Goal: Transaction & Acquisition: Purchase product/service

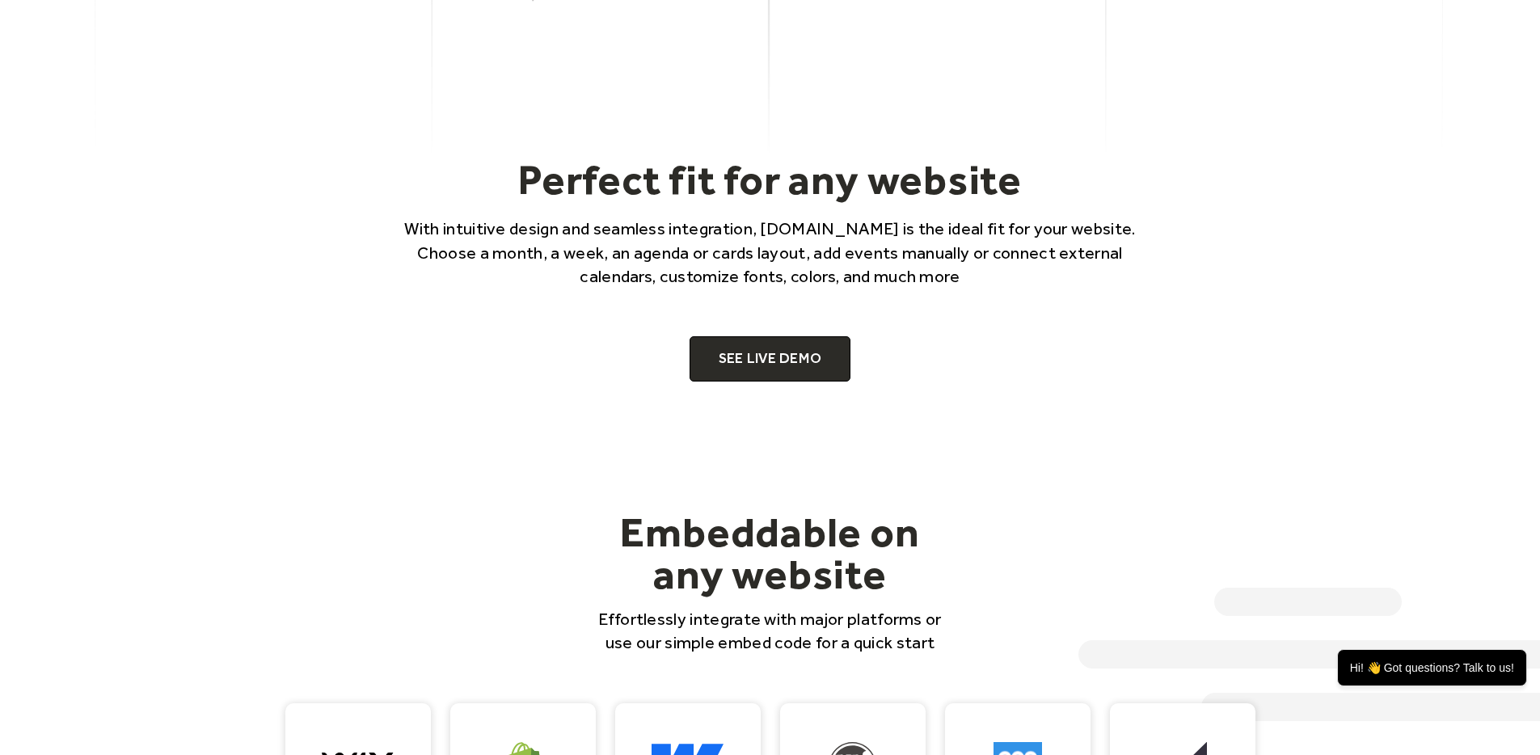
scroll to position [1090, 0]
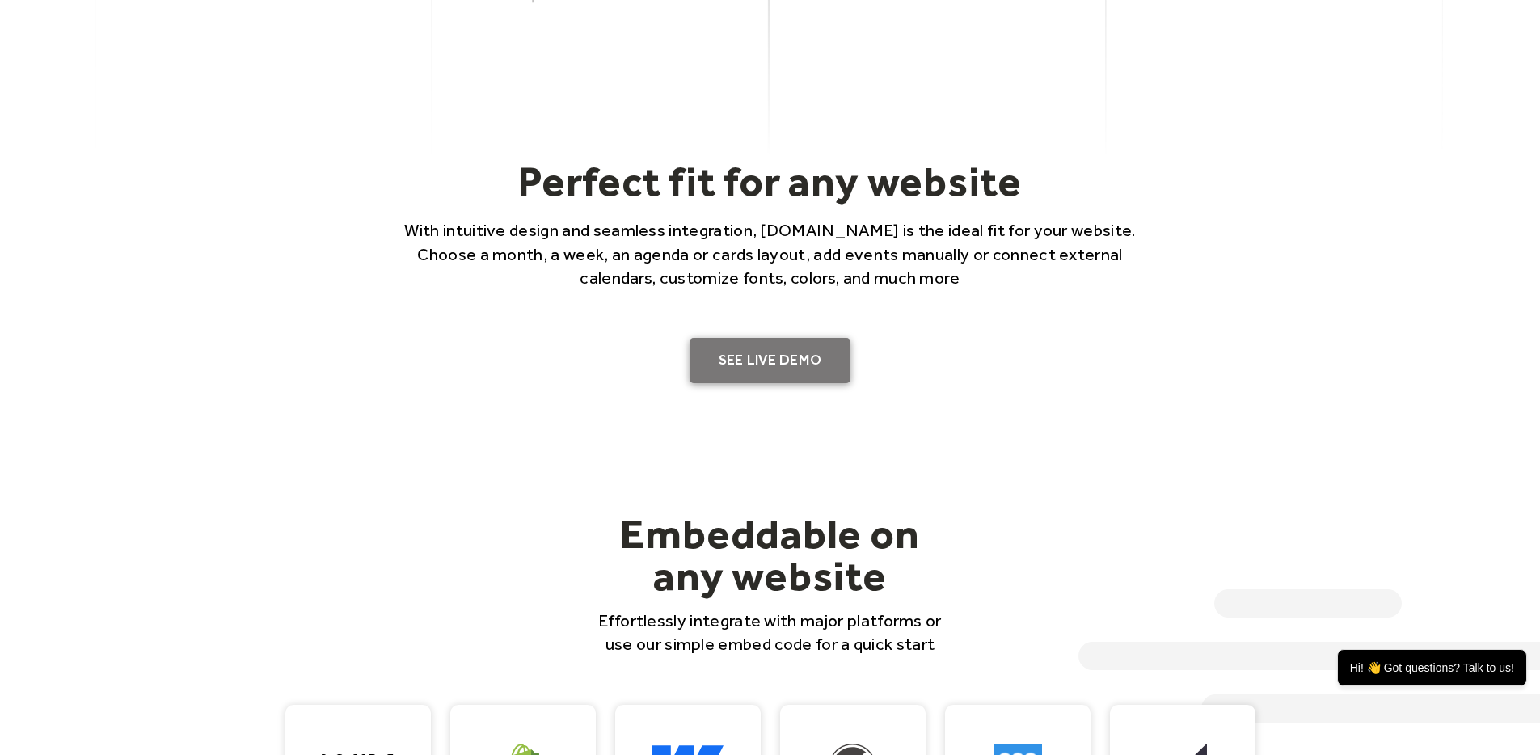
click at [769, 365] on link "SEE LIVE DEMO" at bounding box center [770, 360] width 162 height 45
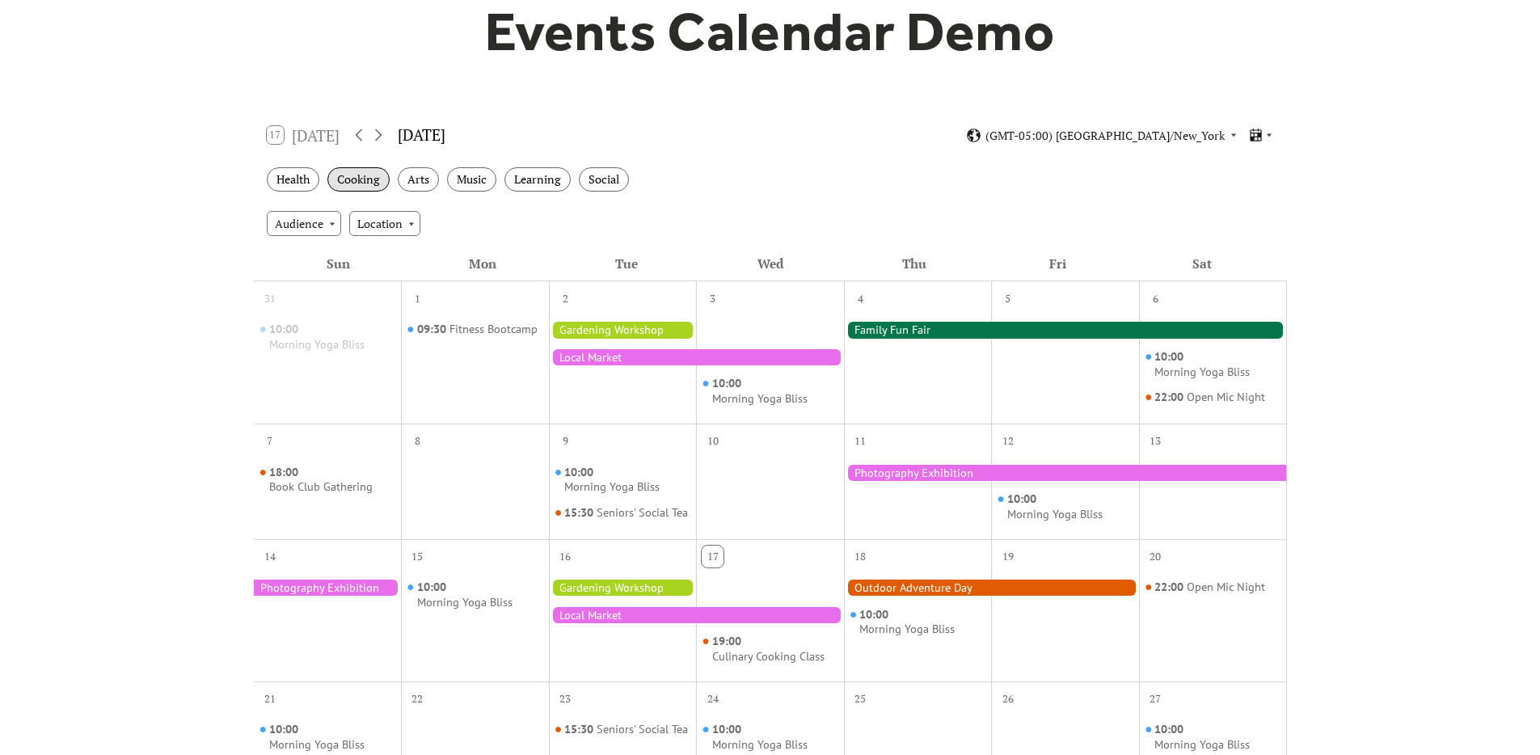
scroll to position [166, 0]
click at [309, 179] on div "Health" at bounding box center [293, 179] width 53 height 25
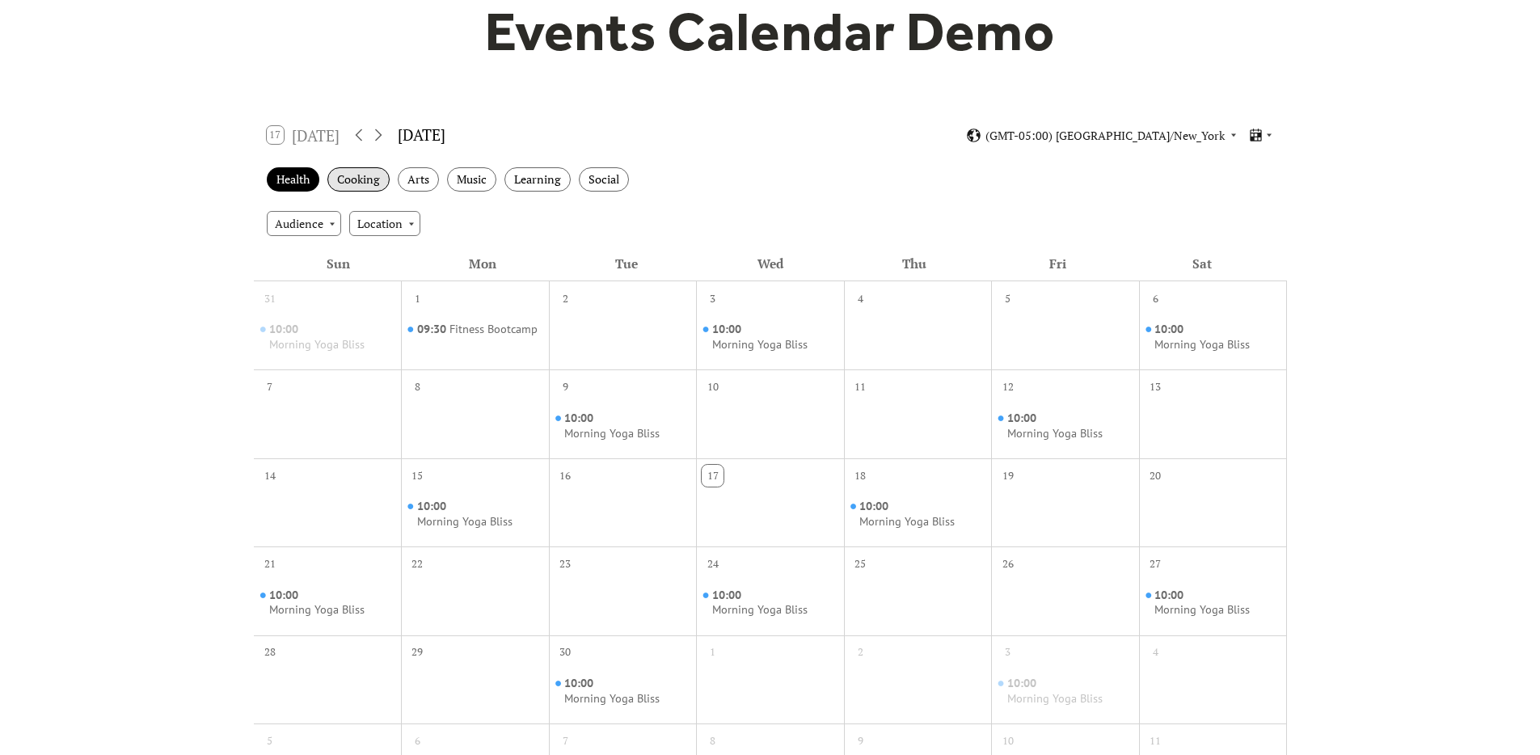
click at [358, 178] on div "Cooking" at bounding box center [358, 179] width 62 height 25
click at [428, 184] on div "Arts" at bounding box center [418, 179] width 41 height 25
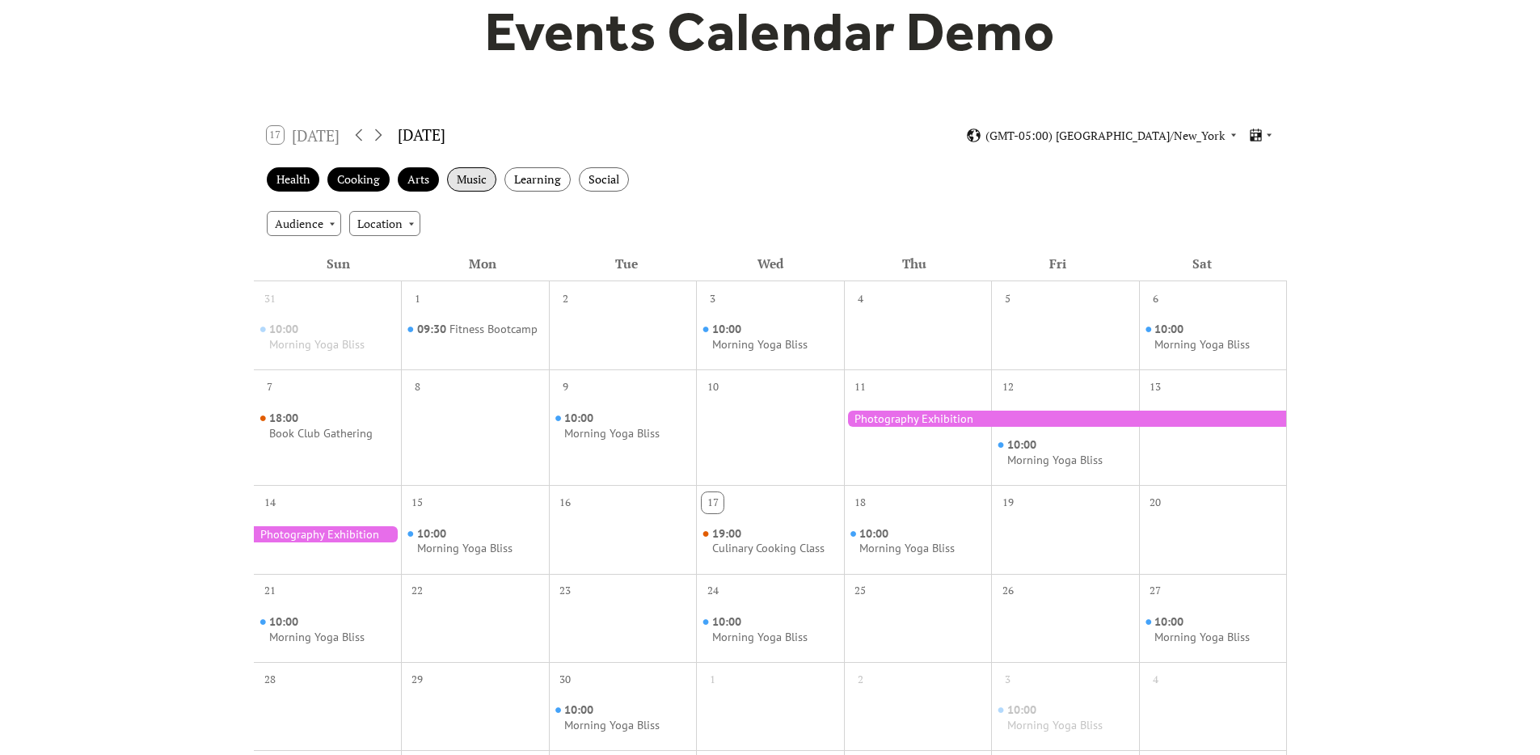
click at [476, 178] on div "Music" at bounding box center [471, 179] width 49 height 25
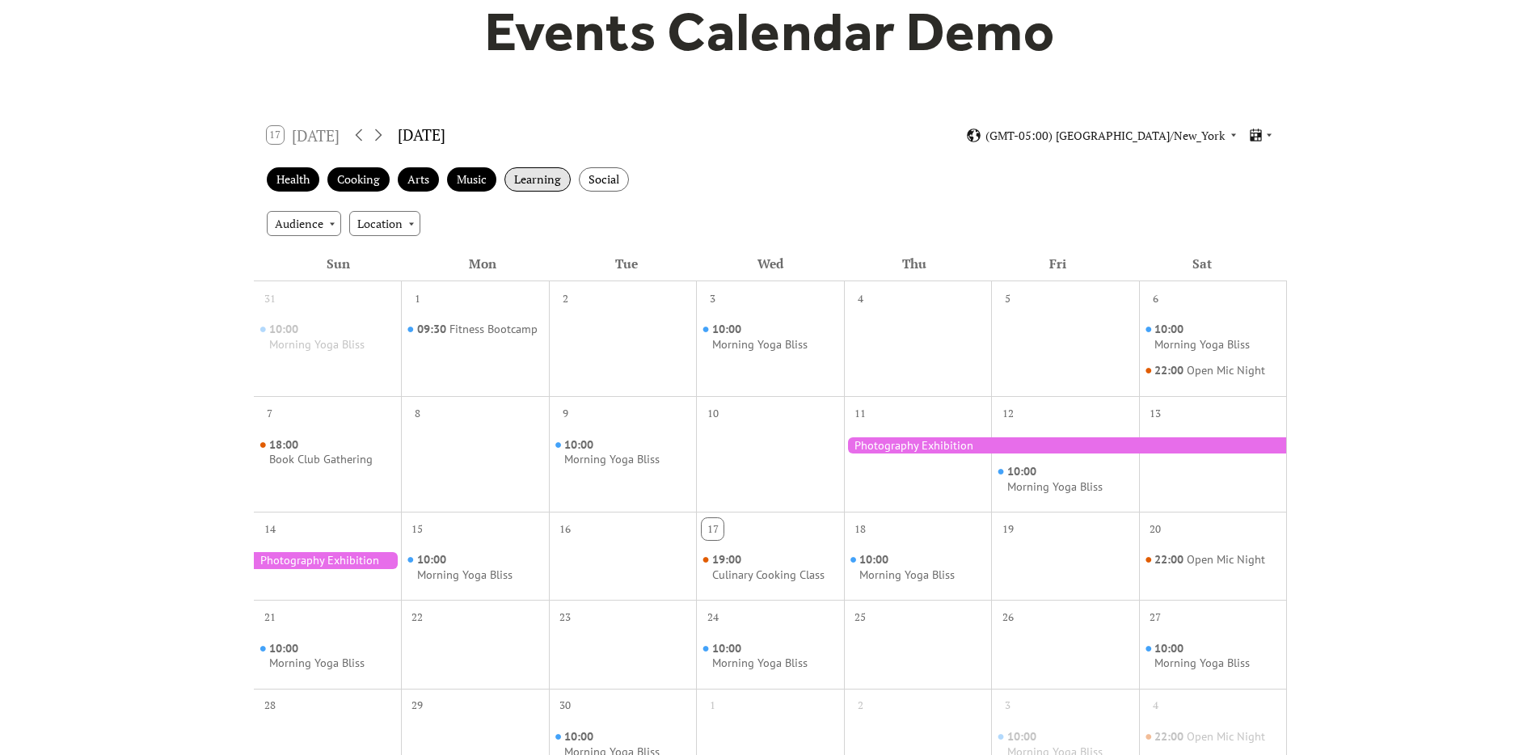
click at [538, 186] on div "Learning" at bounding box center [537, 179] width 66 height 25
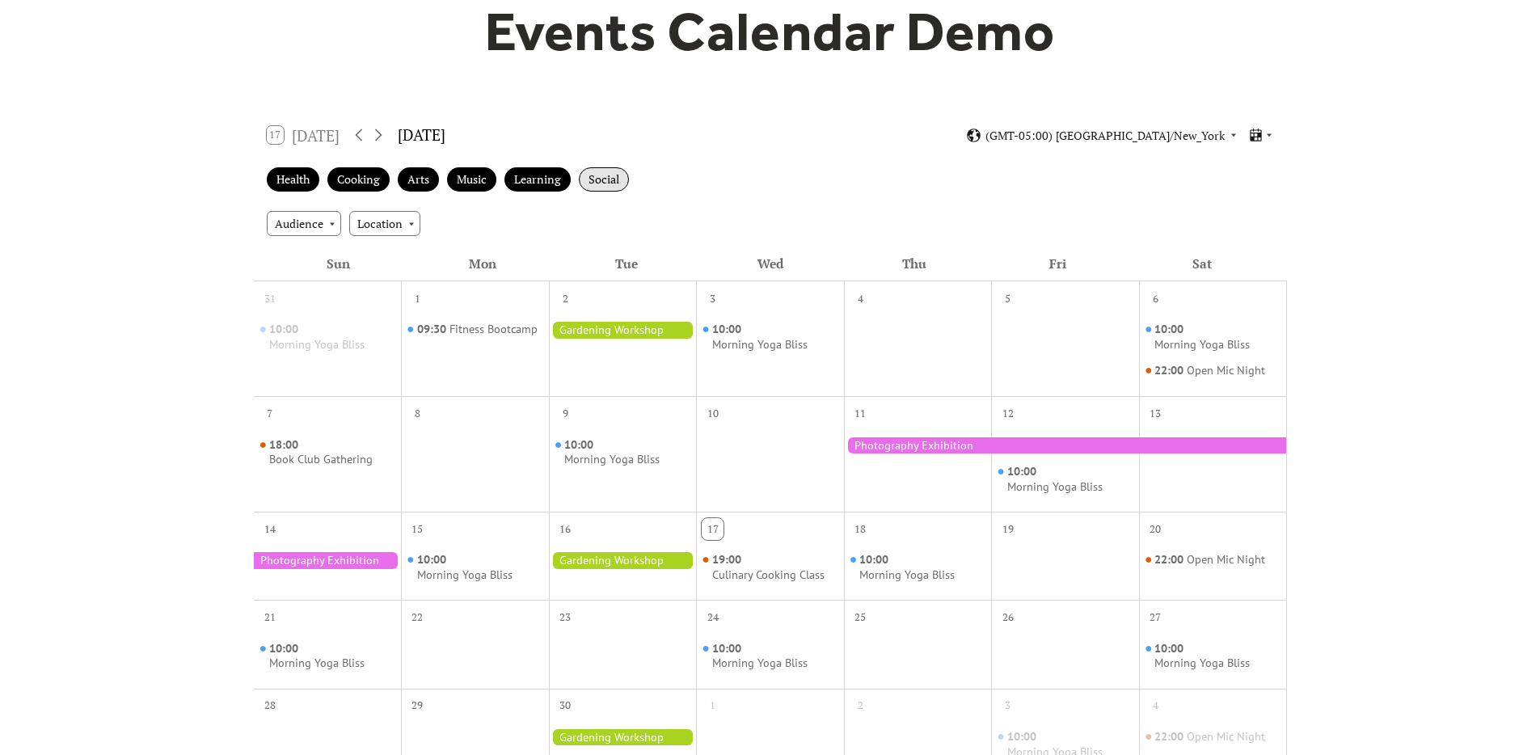
click at [599, 184] on div "Social" at bounding box center [604, 179] width 50 height 25
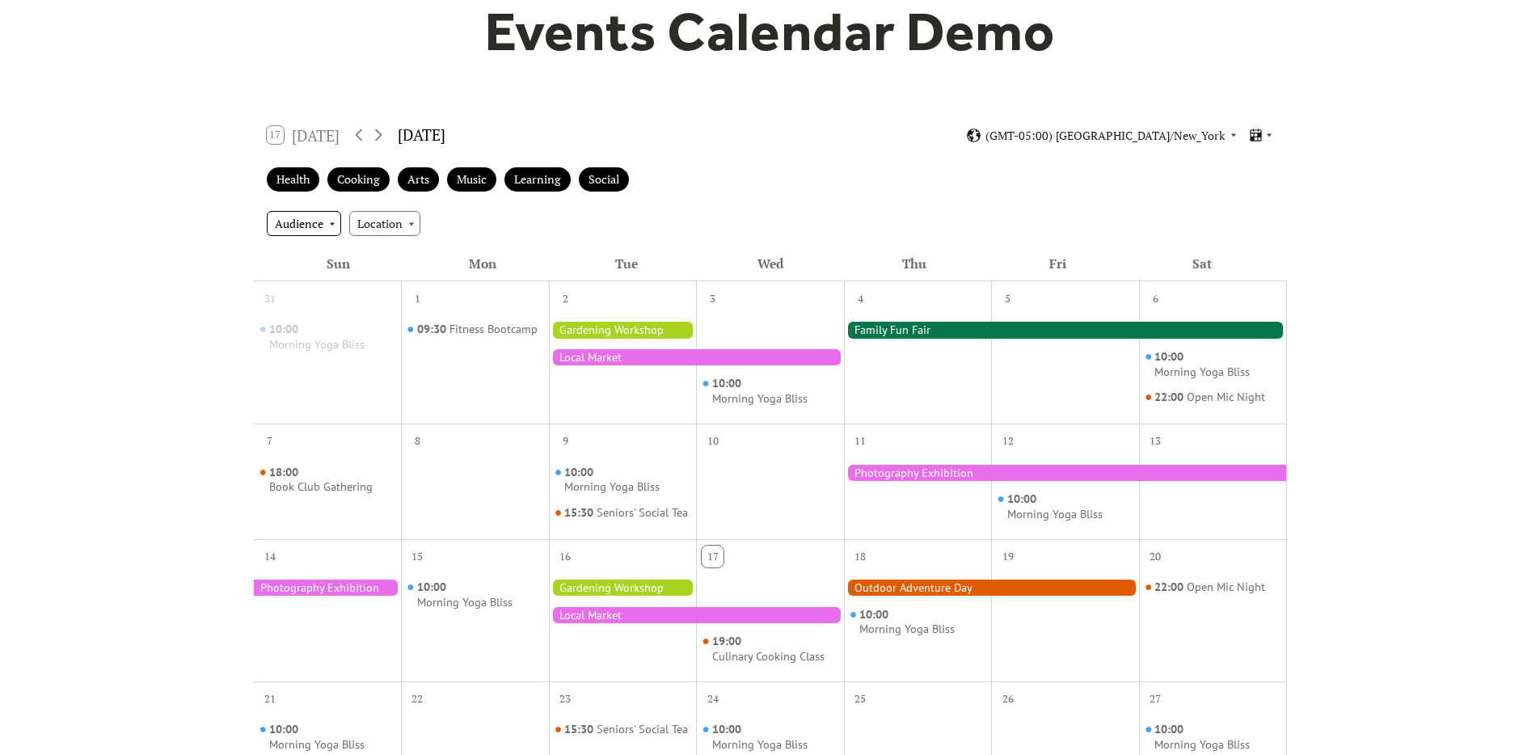
click at [321, 228] on div "Audience" at bounding box center [304, 223] width 74 height 24
click at [319, 246] on div "Adults" at bounding box center [302, 253] width 70 height 31
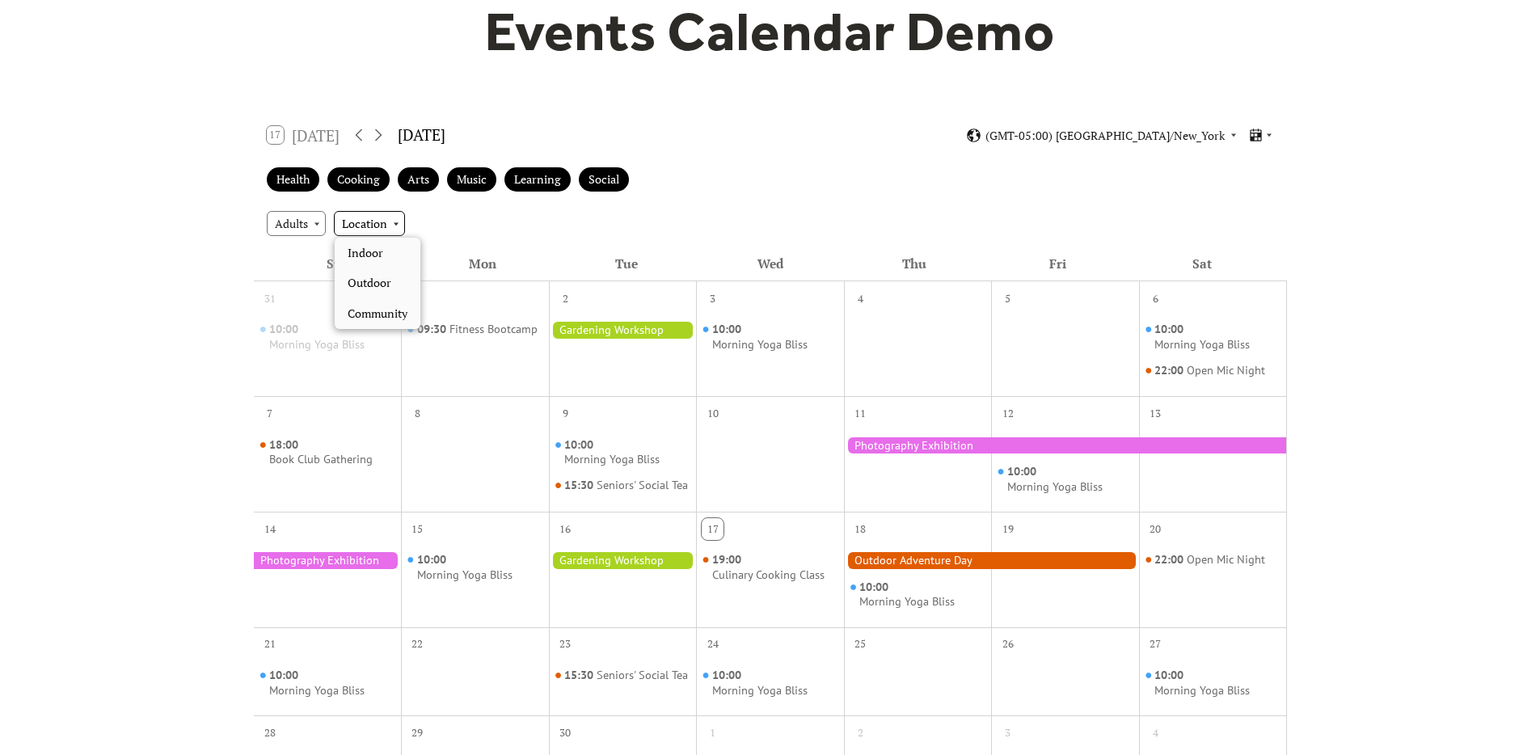
click at [373, 225] on div "Location" at bounding box center [369, 223] width 71 height 24
click at [375, 244] on span "Indoor" at bounding box center [366, 253] width 36 height 18
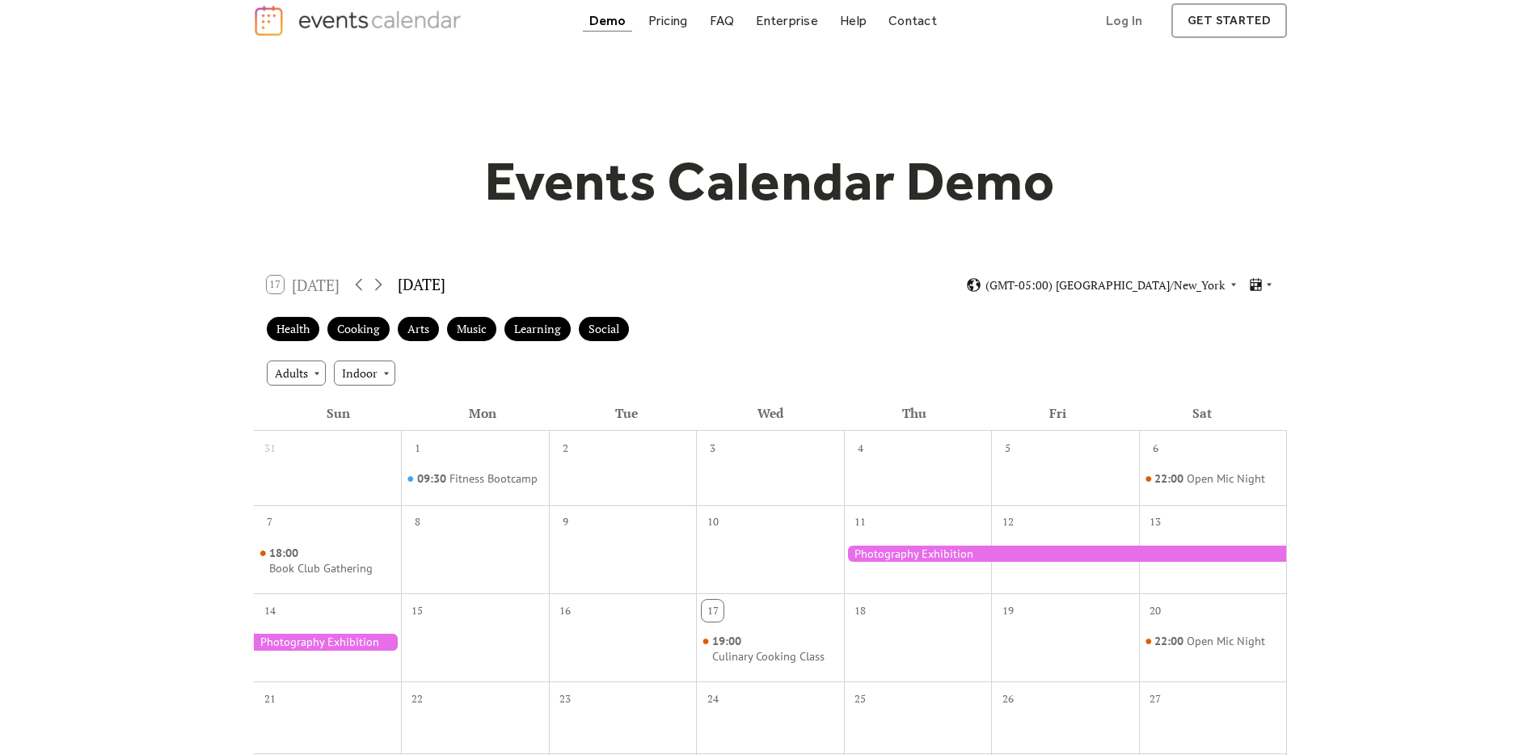
scroll to position [0, 0]
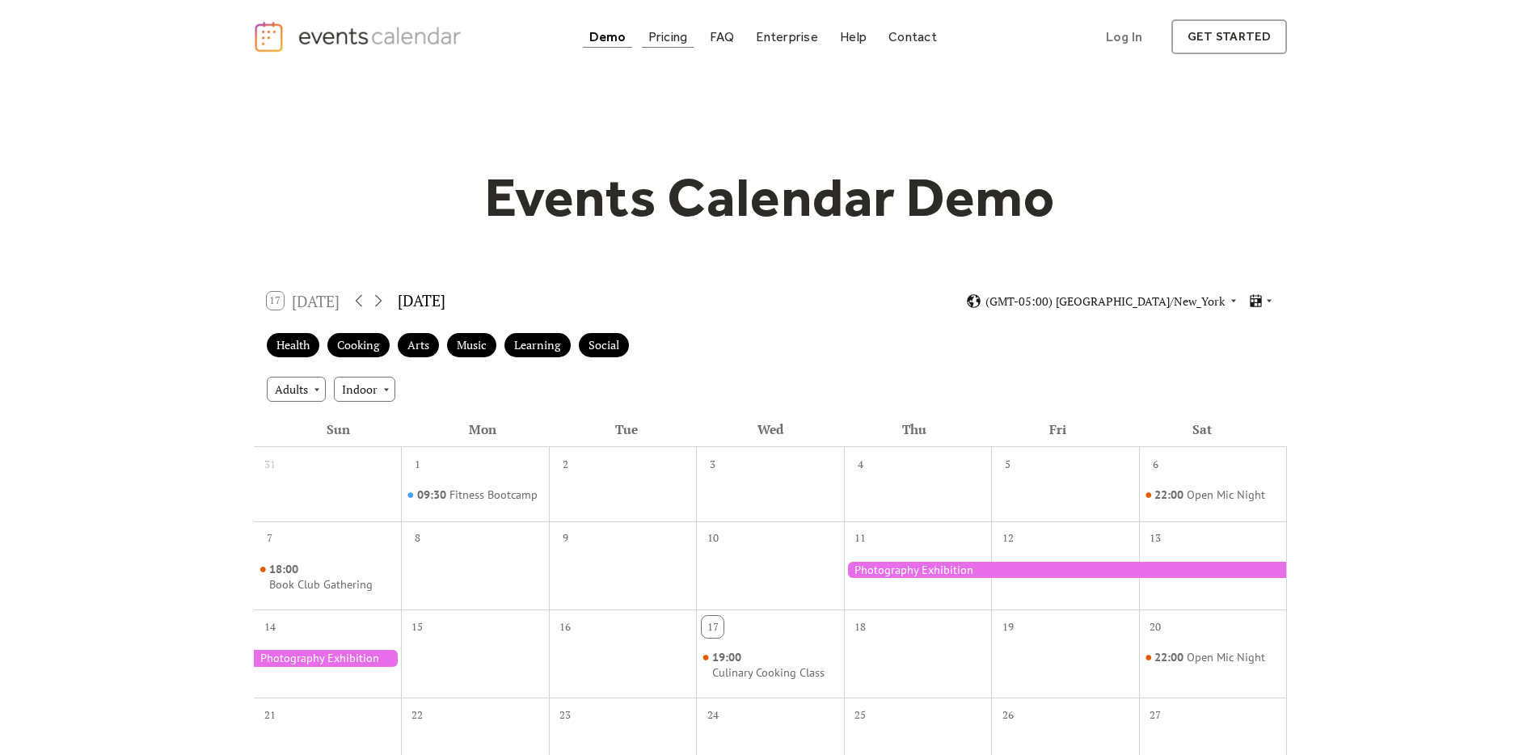
click at [668, 41] on div "Pricing" at bounding box center [668, 36] width 40 height 9
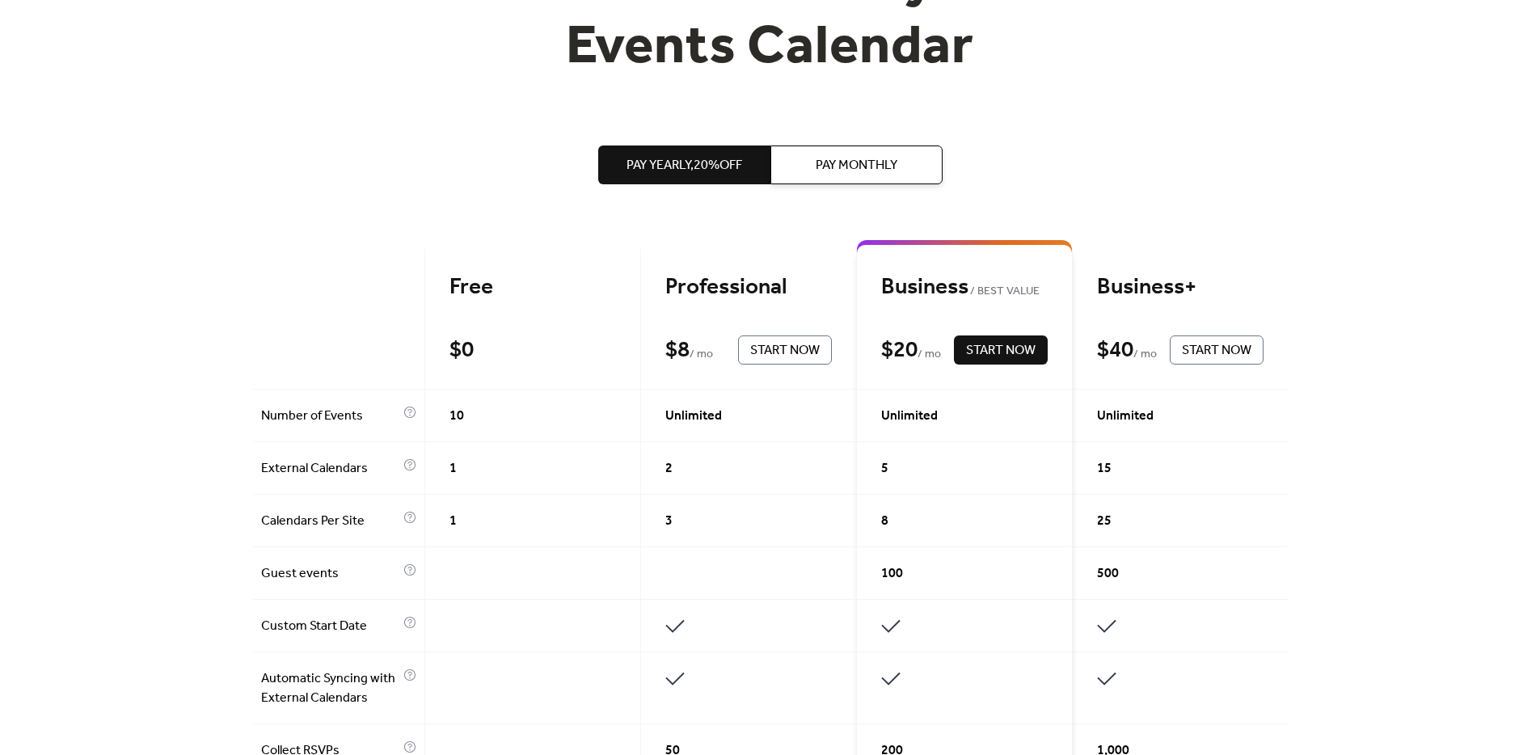
scroll to position [220, 0]
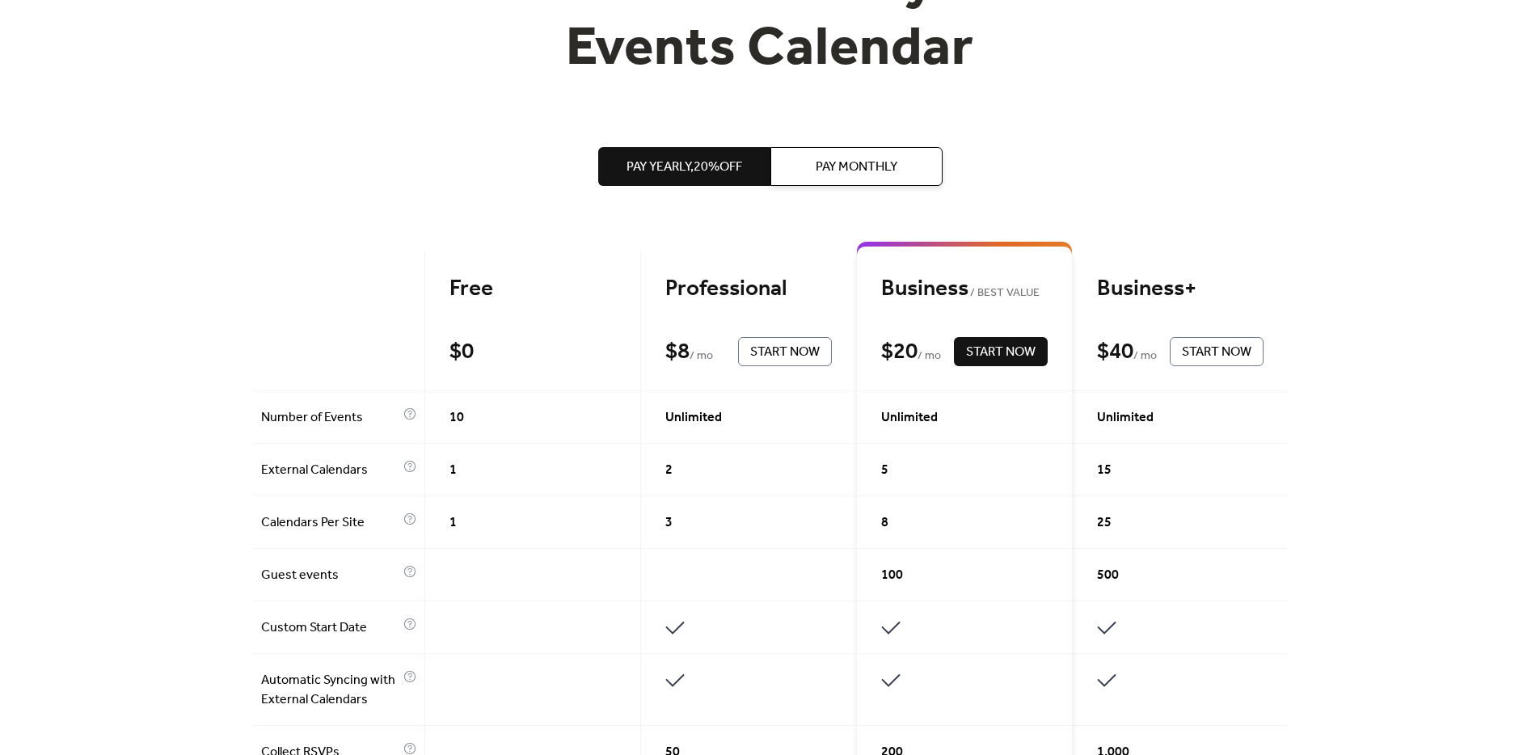
click at [852, 167] on span "Pay Monthly" at bounding box center [857, 167] width 82 height 19
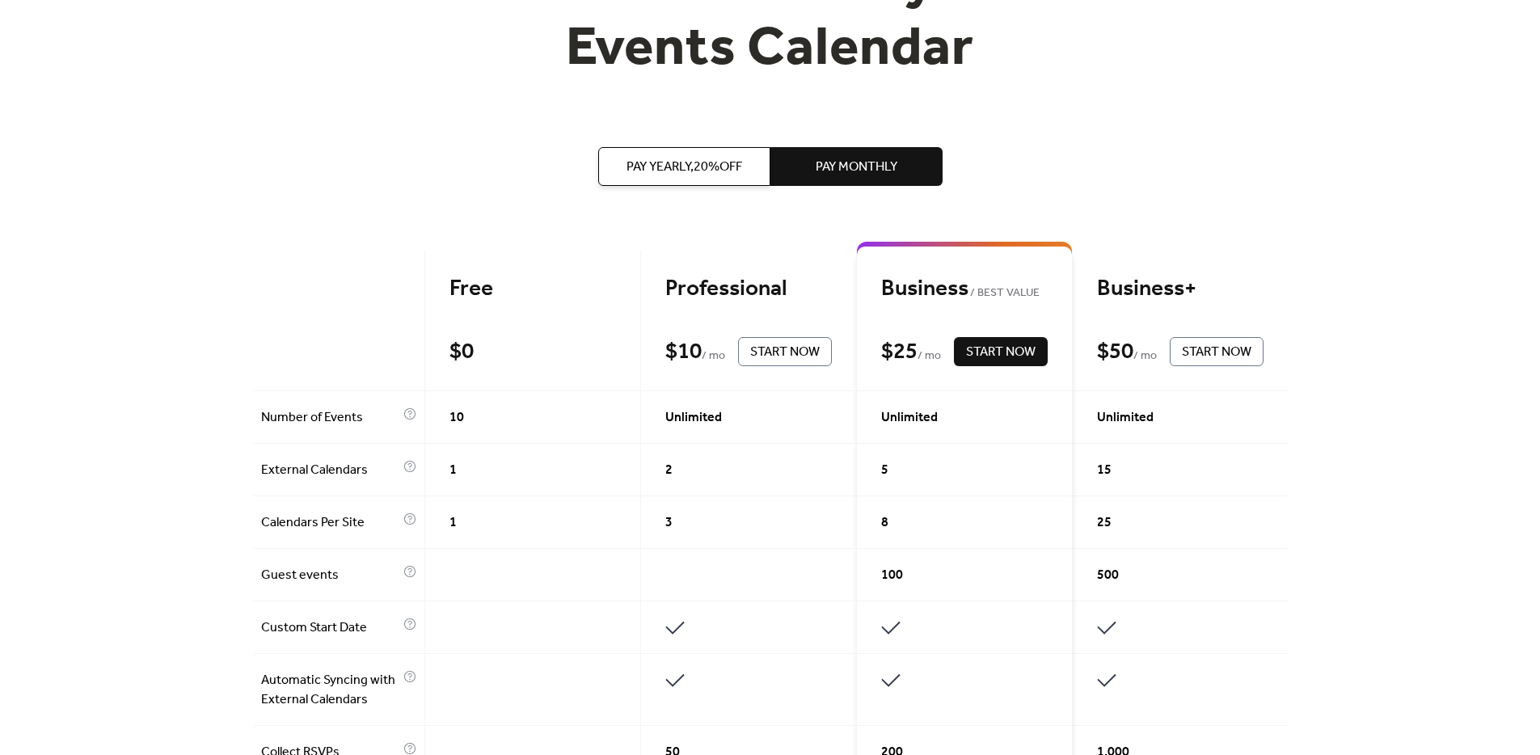
click at [715, 172] on span "Pay Yearly, 20% off" at bounding box center [684, 167] width 116 height 19
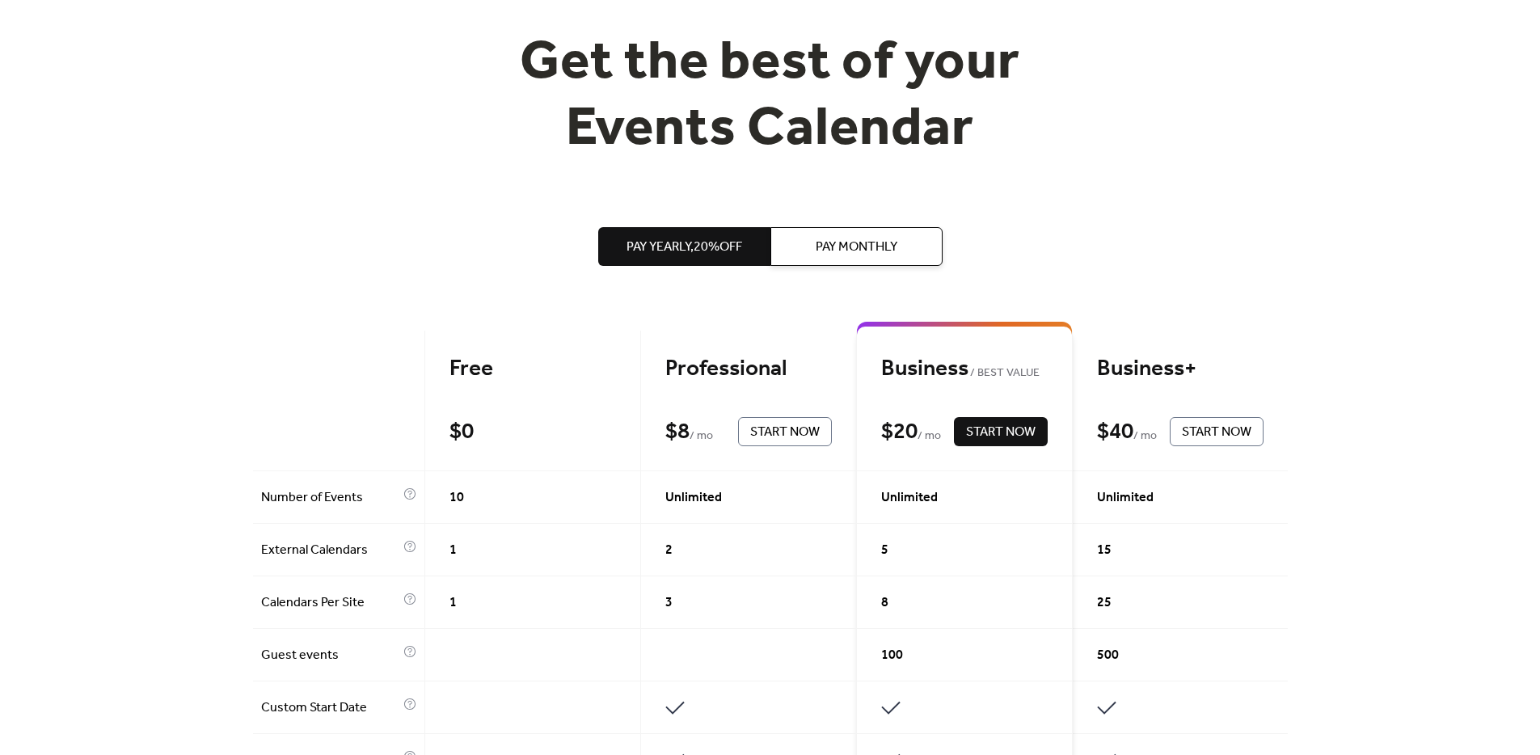
scroll to position [0, 0]
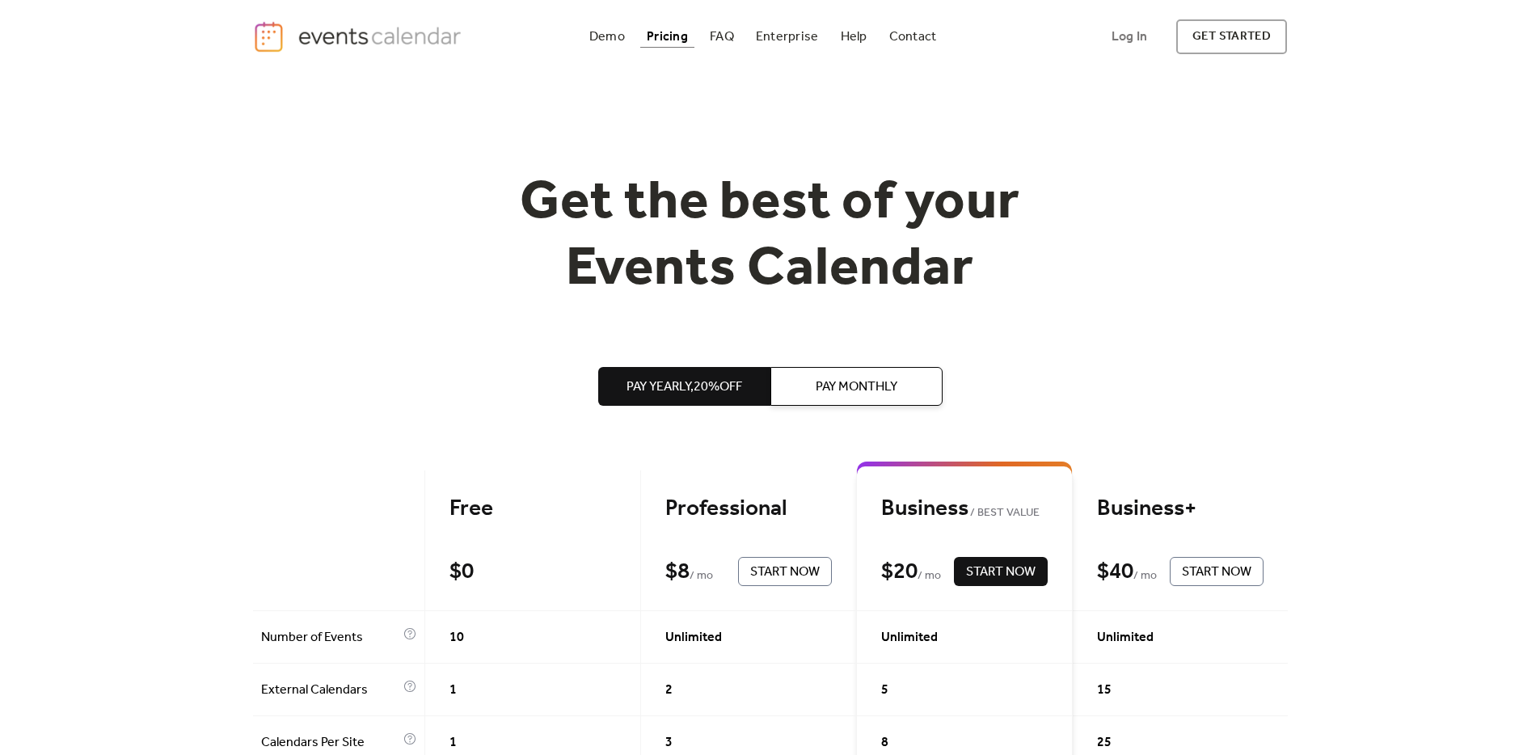
click at [779, 567] on span "Start Now" at bounding box center [785, 572] width 70 height 19
click at [732, 40] on div "FAQ" at bounding box center [722, 36] width 24 height 9
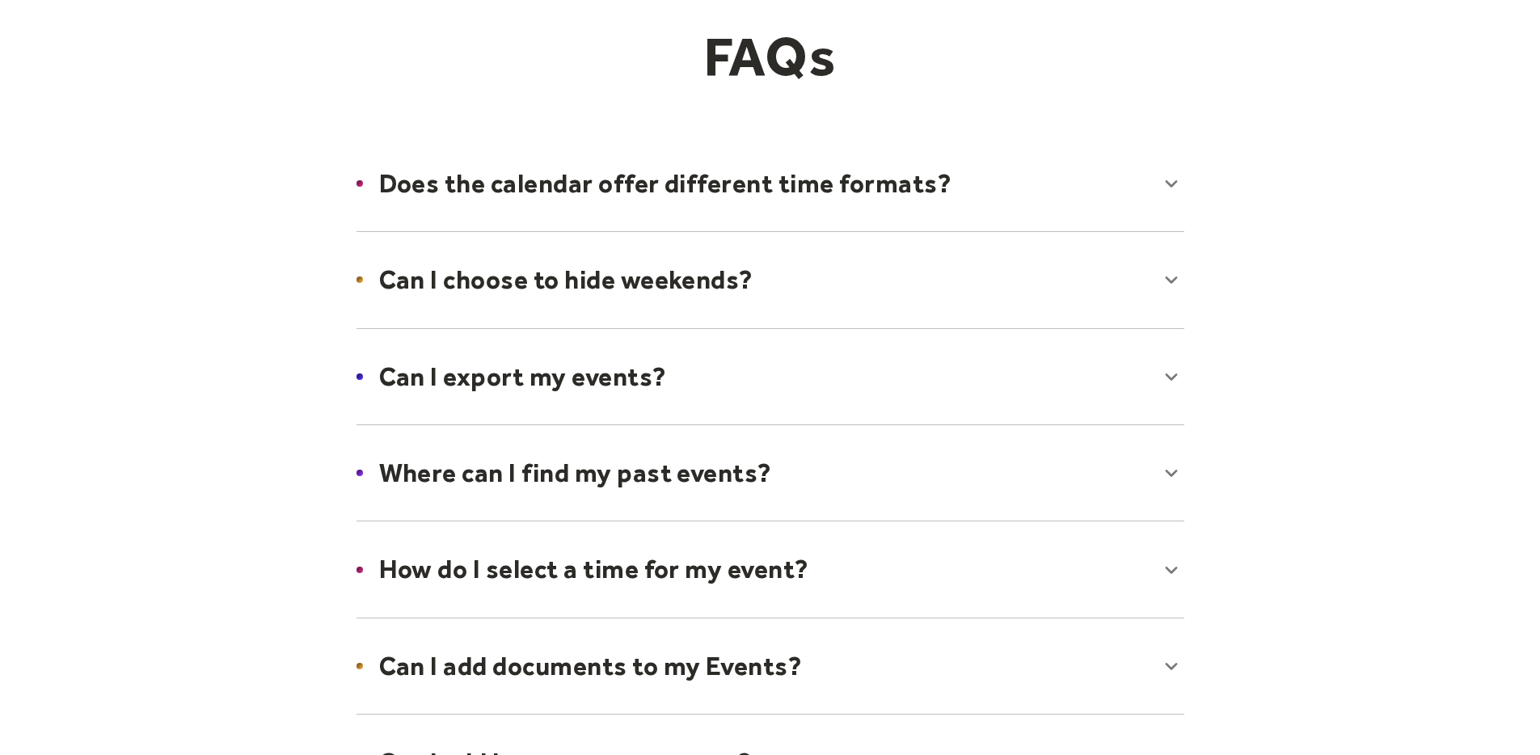
scroll to position [173, 0]
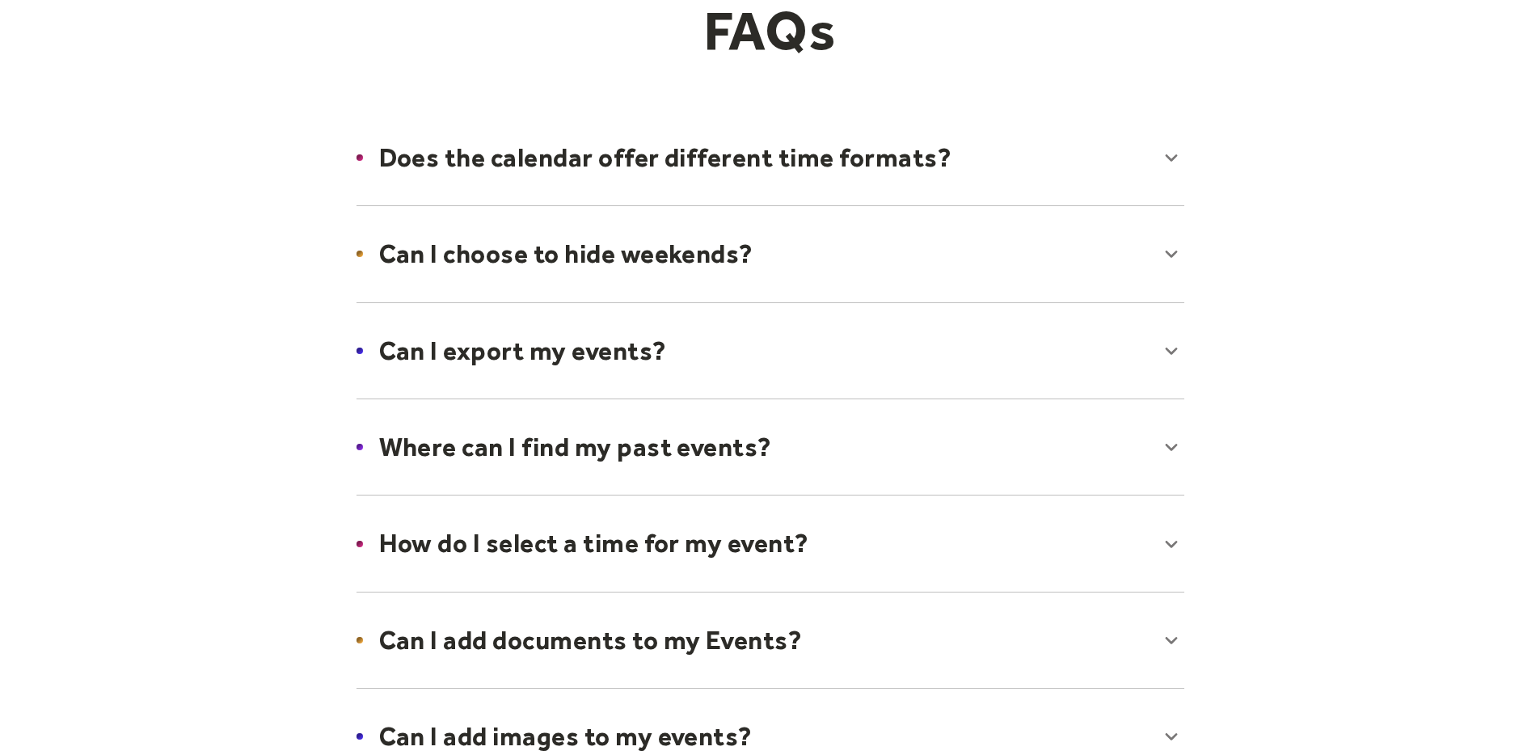
click at [516, 352] on div at bounding box center [770, 350] width 860 height 99
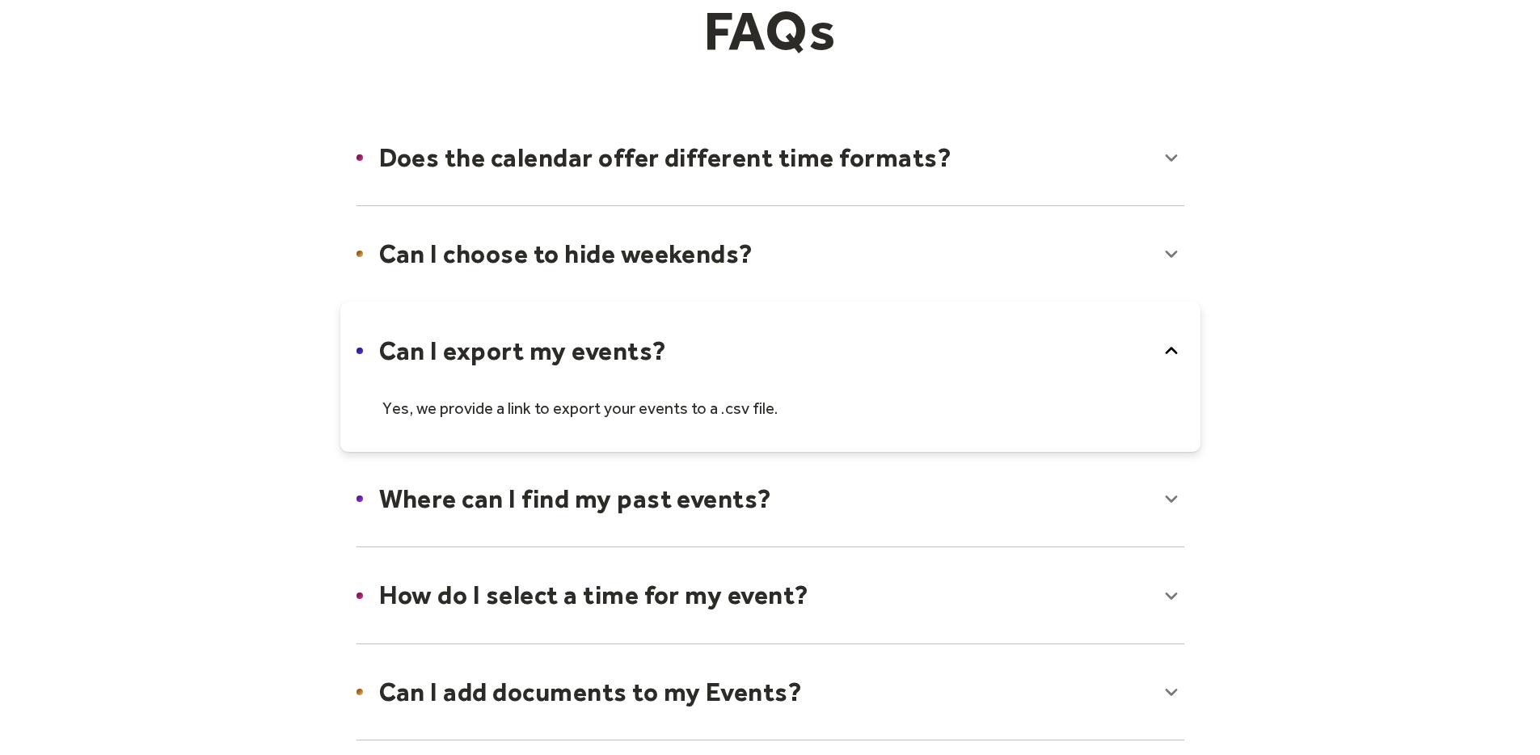
click at [511, 353] on div at bounding box center [770, 376] width 860 height 150
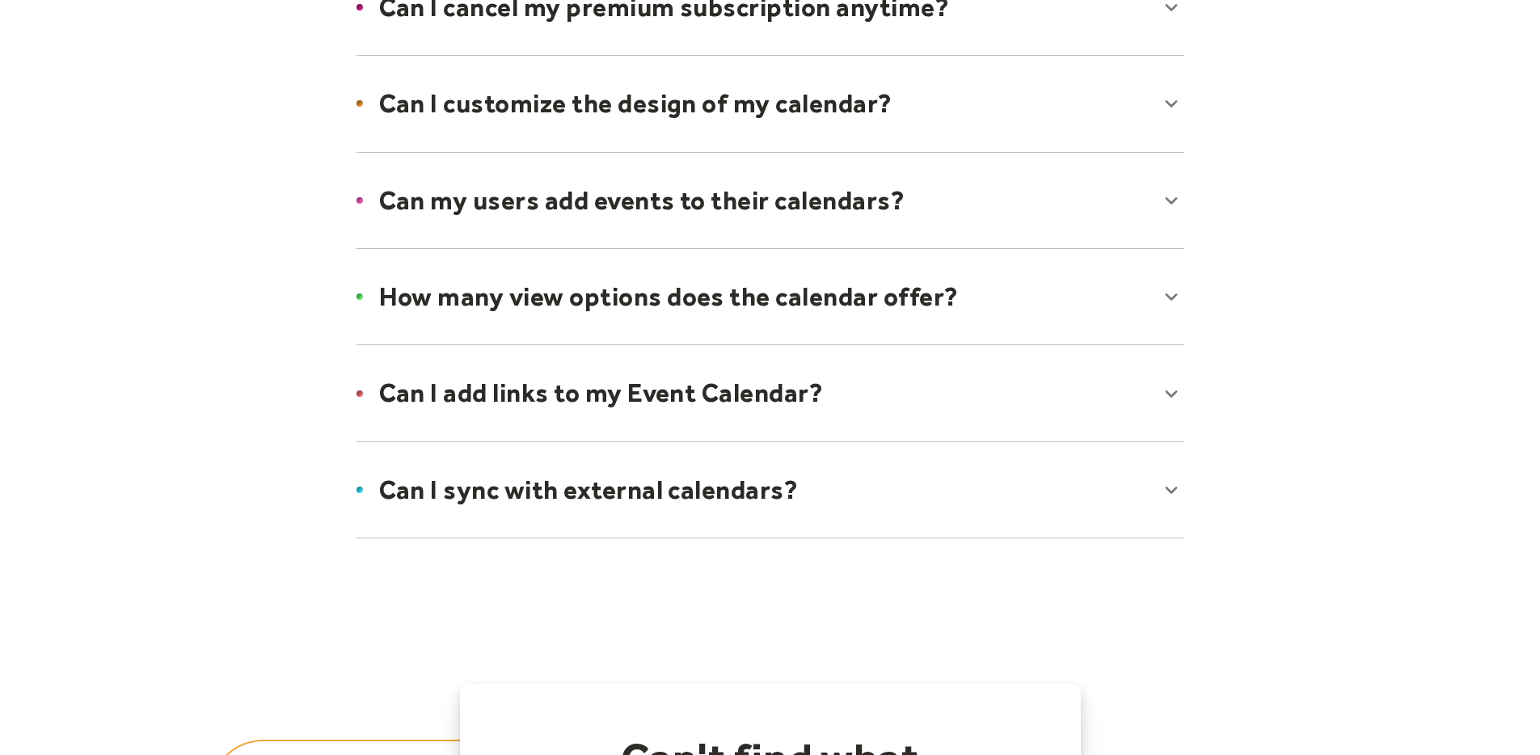
scroll to position [1081, 0]
